Goal: Navigation & Orientation: Find specific page/section

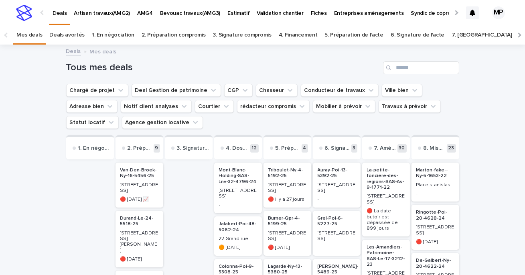
click at [147, 9] on p "AMG4" at bounding box center [145, 8] width 16 height 17
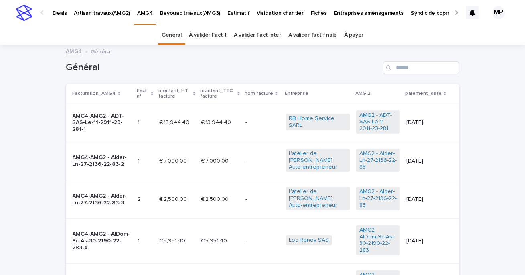
click at [364, 29] on div "Général À valider Fact 1 A valider Fact inter A valider fact finale À payer" at bounding box center [262, 35] width 525 height 19
click at [354, 30] on link "À payer" at bounding box center [353, 35] width 19 height 19
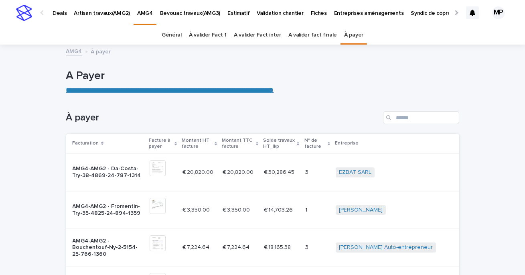
click at [139, 15] on p "AMG4" at bounding box center [145, 8] width 16 height 17
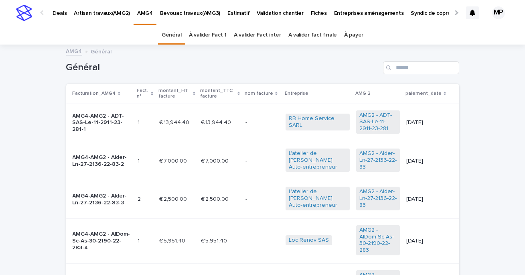
click at [293, 42] on link "A valider fact finale" at bounding box center [312, 35] width 49 height 19
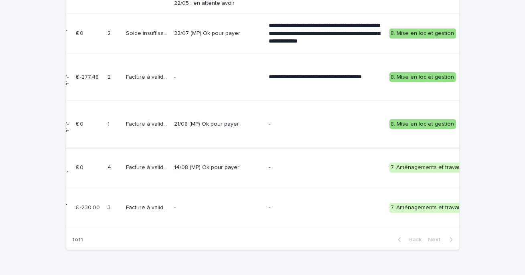
scroll to position [0, 18]
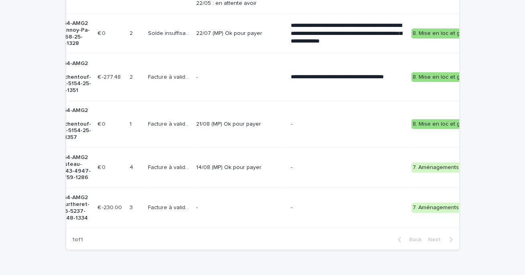
click at [210, 124] on p "21/08 (MP) Ok pour payer" at bounding box center [240, 124] width 88 height 7
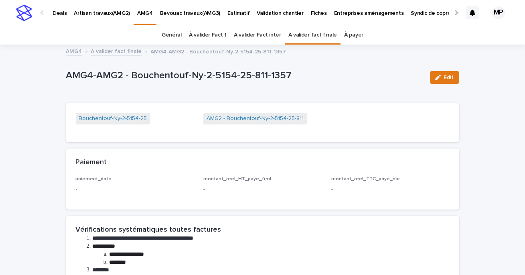
click at [61, 14] on p "Deals" at bounding box center [60, 8] width 14 height 17
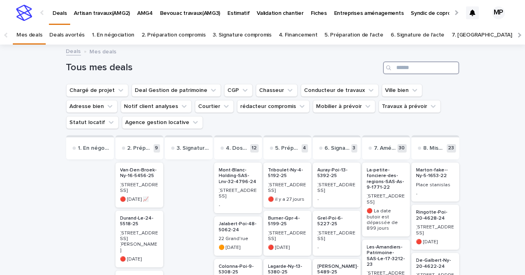
click at [418, 66] on input "Search" at bounding box center [421, 67] width 76 height 13
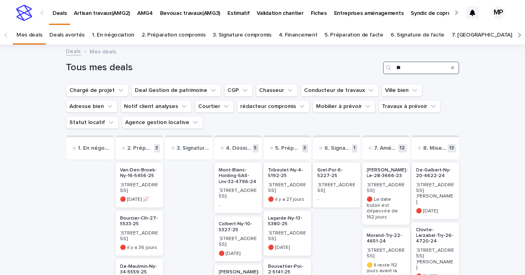
type input "*"
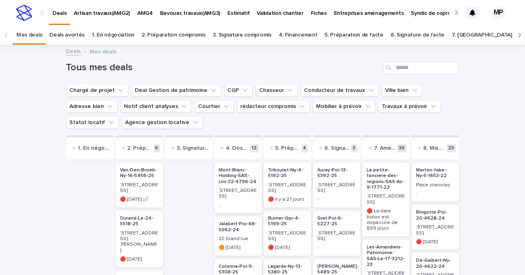
click at [142, 10] on p "AMG4" at bounding box center [145, 8] width 16 height 17
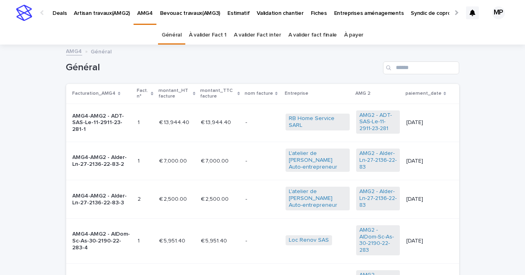
click at [358, 35] on div "À payer" at bounding box center [353, 35] width 26 height 19
click at [350, 38] on link "À payer" at bounding box center [353, 35] width 19 height 19
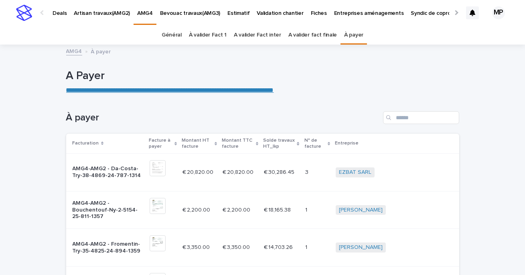
click at [66, 14] on div "Deals" at bounding box center [59, 8] width 21 height 17
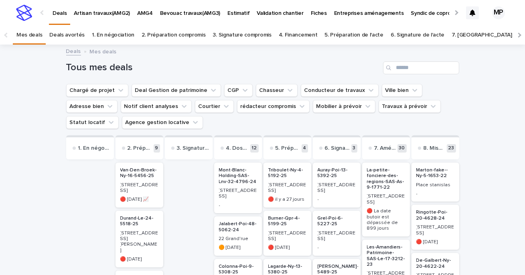
click at [143, 9] on p "AMG4" at bounding box center [145, 8] width 16 height 17
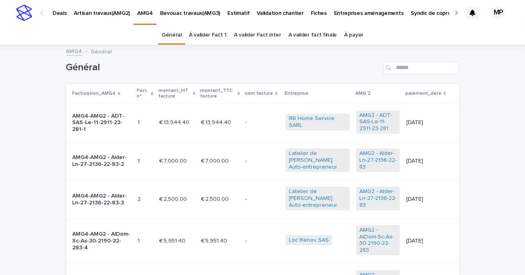
click at [346, 38] on link "À payer" at bounding box center [353, 35] width 19 height 19
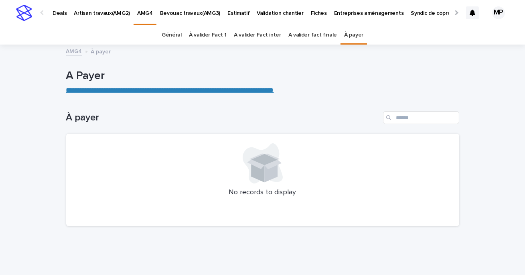
click at [55, 17] on link "Deals" at bounding box center [59, 12] width 21 height 25
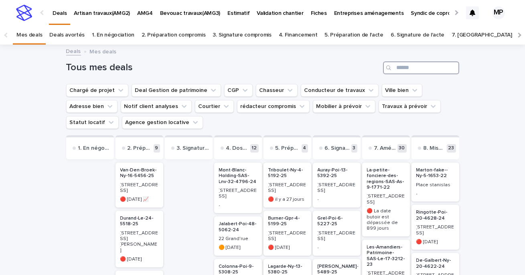
click at [417, 73] on input "Search" at bounding box center [421, 67] width 76 height 13
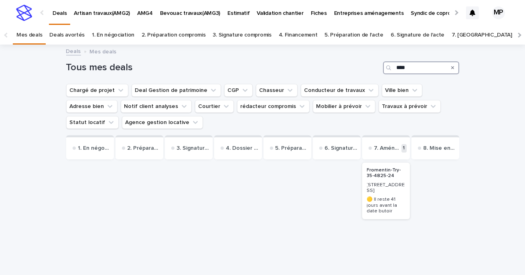
type input "****"
click at [390, 174] on p "Fromentin-Try-35-4825-24" at bounding box center [386, 173] width 38 height 12
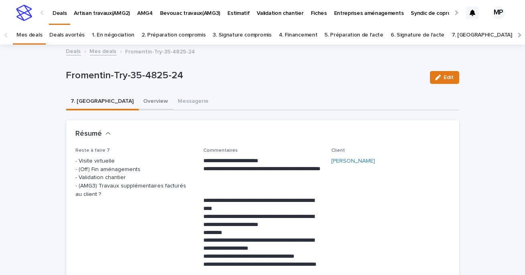
click at [139, 102] on button "Overview" at bounding box center [156, 101] width 34 height 17
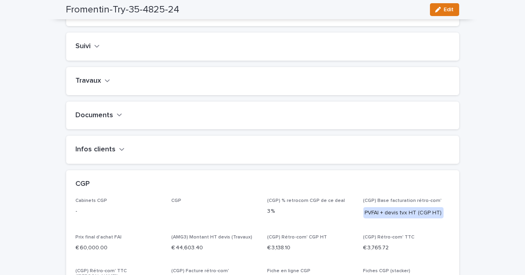
scroll to position [328, 0]
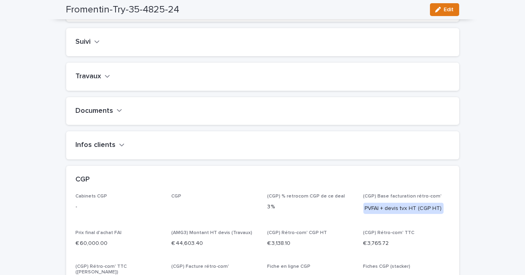
click at [103, 81] on button "Travaux" at bounding box center [93, 76] width 34 height 9
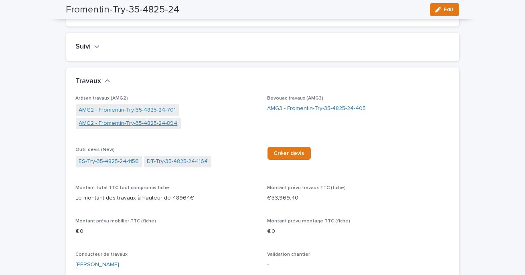
click at [154, 127] on link "AMG2 - Fromentin-Try-35-4825-24-894" at bounding box center [128, 123] width 99 height 8
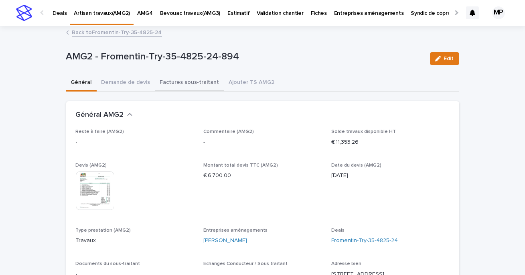
click at [183, 85] on button "Factures sous-traitant" at bounding box center [189, 83] width 69 height 17
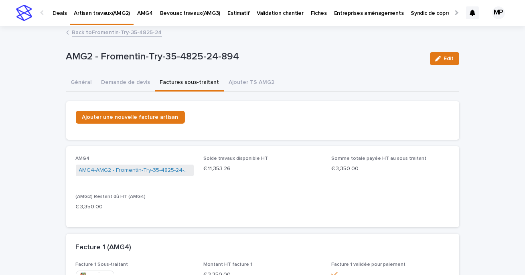
click at [116, 32] on link "Back to Fromentin-Try-35-4825-24" at bounding box center [117, 31] width 90 height 9
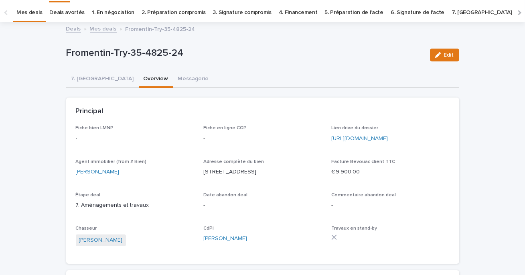
scroll to position [26, 0]
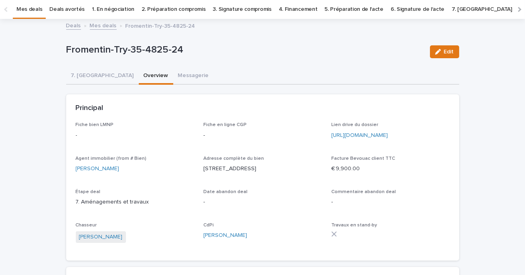
click at [75, 25] on link "Deals" at bounding box center [73, 24] width 15 height 9
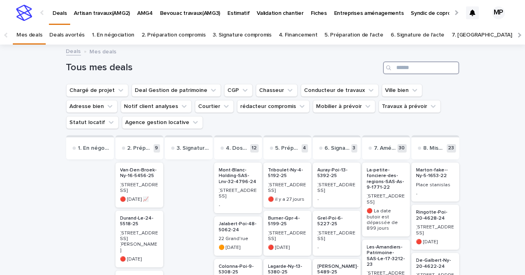
click at [413, 67] on input "Search" at bounding box center [421, 67] width 76 height 13
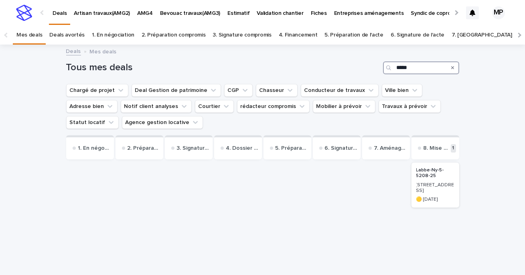
type input "*****"
click at [427, 175] on p "Labbe-Ny-5-5208-25" at bounding box center [435, 173] width 38 height 12
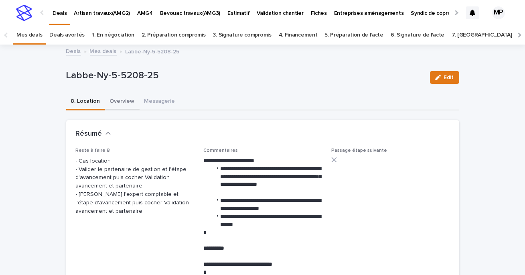
click at [127, 102] on button "Overview" at bounding box center [122, 101] width 34 height 17
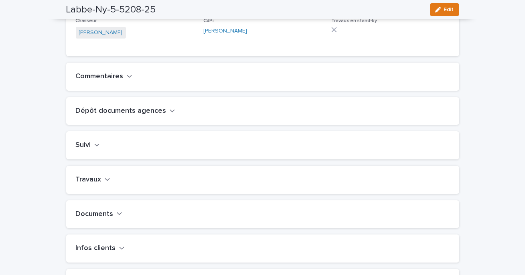
scroll to position [229, 0]
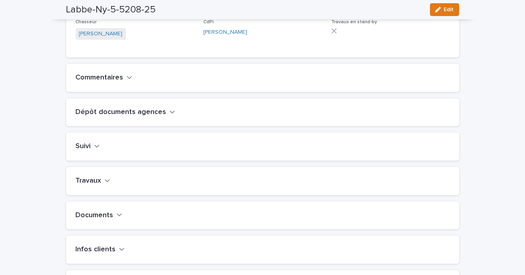
click at [87, 184] on h2 "Travaux" at bounding box center [89, 180] width 26 height 9
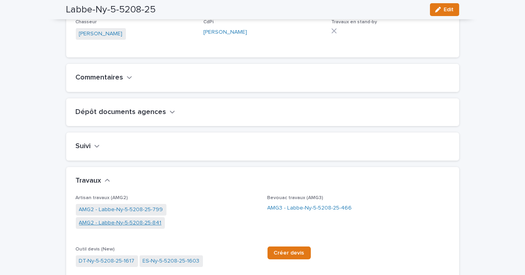
click at [162, 218] on link "AMG2 - Labbe-Ny-5-5208-25-841" at bounding box center [120, 222] width 83 height 8
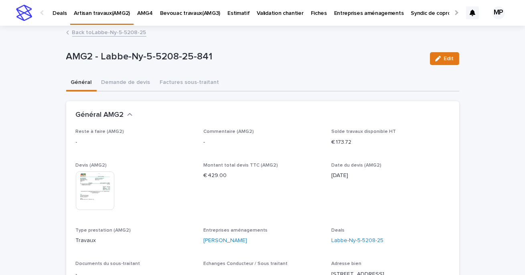
click at [92, 30] on link "Back to Labbe-Ny-5-5208-25" at bounding box center [109, 31] width 74 height 9
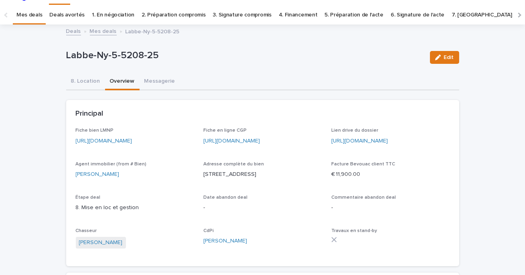
scroll to position [26, 0]
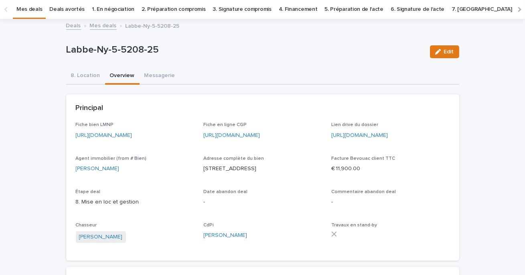
click at [100, 25] on link "Mes deals" at bounding box center [103, 24] width 27 height 9
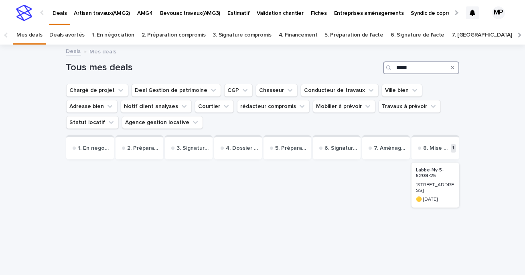
click at [413, 66] on input "*****" at bounding box center [421, 67] width 76 height 13
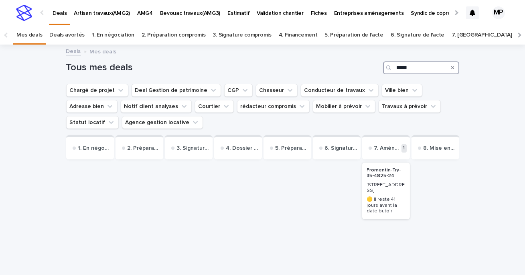
type input "*****"
click at [377, 173] on p "Fromentin-Try-35-4825-24" at bounding box center [386, 173] width 38 height 12
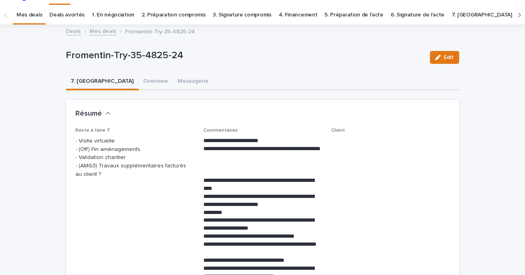
scroll to position [26, 0]
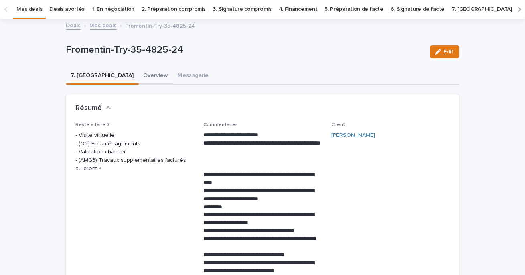
click at [139, 74] on button "Overview" at bounding box center [156, 76] width 34 height 17
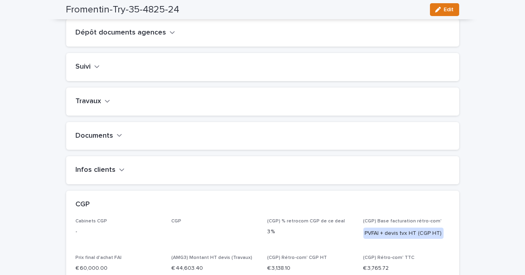
scroll to position [308, 0]
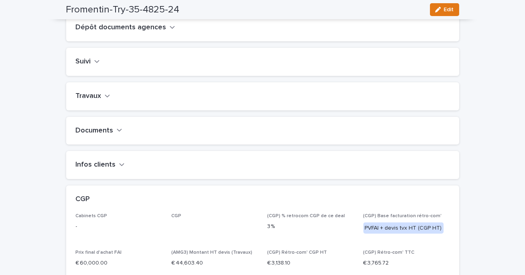
click at [100, 101] on h2 "Travaux" at bounding box center [89, 96] width 26 height 9
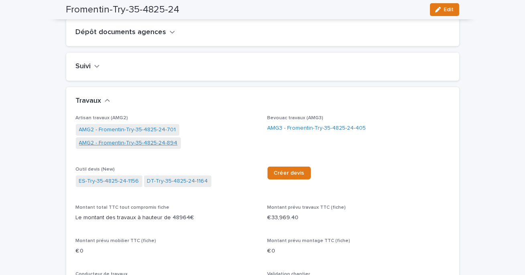
click at [152, 147] on link "AMG2 - Fromentin-Try-35-4825-24-894" at bounding box center [128, 143] width 99 height 8
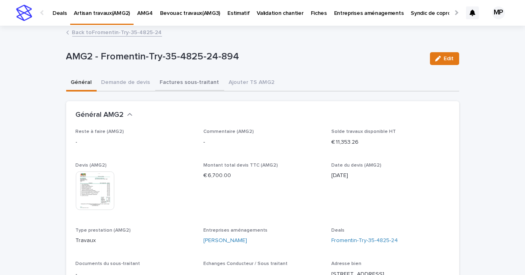
click at [183, 83] on button "Factures sous-traitant" at bounding box center [189, 83] width 69 height 17
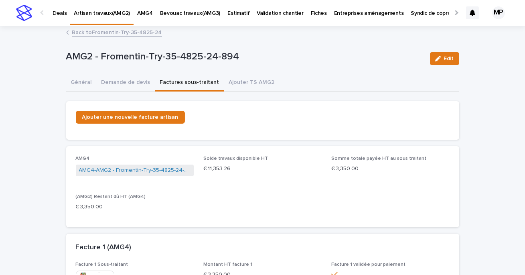
click at [94, 36] on link "Back to Fromentin-Try-35-4825-24" at bounding box center [117, 31] width 90 height 9
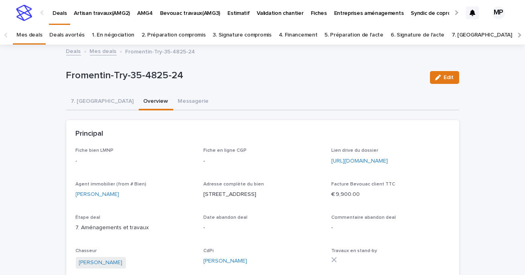
scroll to position [26, 0]
